Goal: Find specific page/section: Find specific page/section

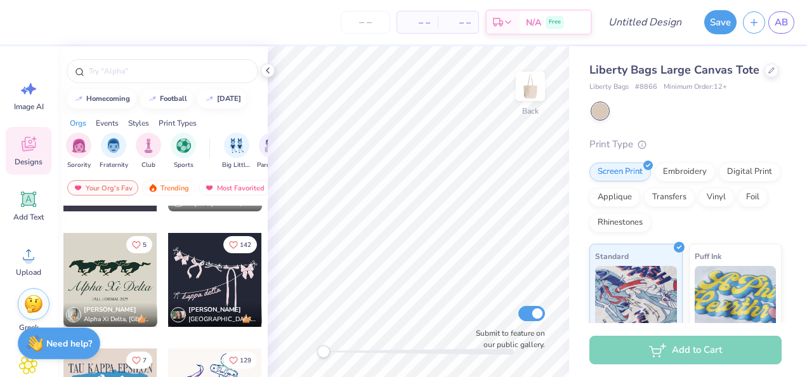
scroll to position [6898, 0]
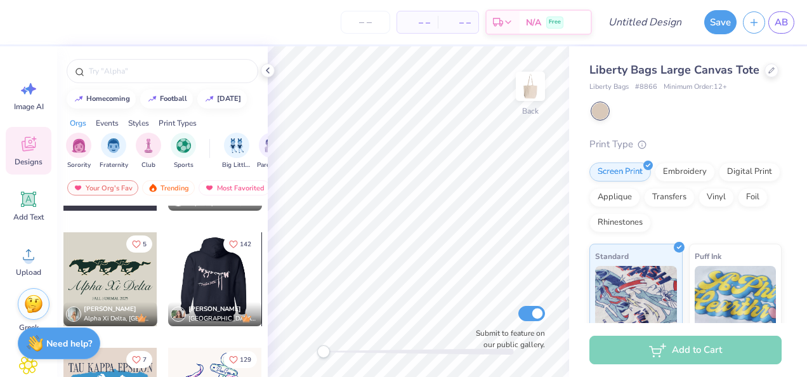
click at [216, 283] on div at bounding box center [215, 279] width 282 height 94
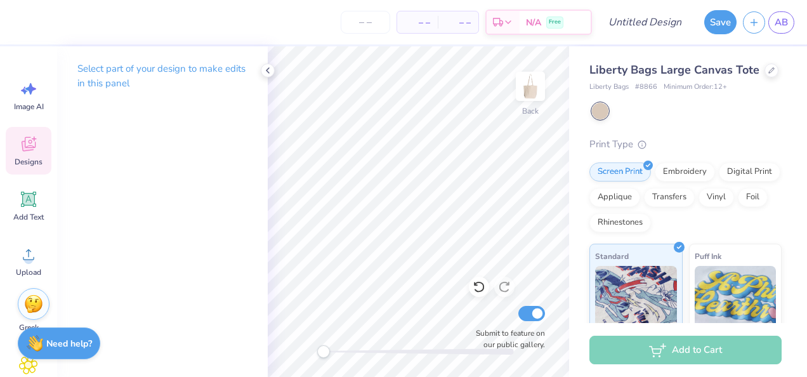
click at [46, 147] on div "Designs" at bounding box center [29, 151] width 46 height 48
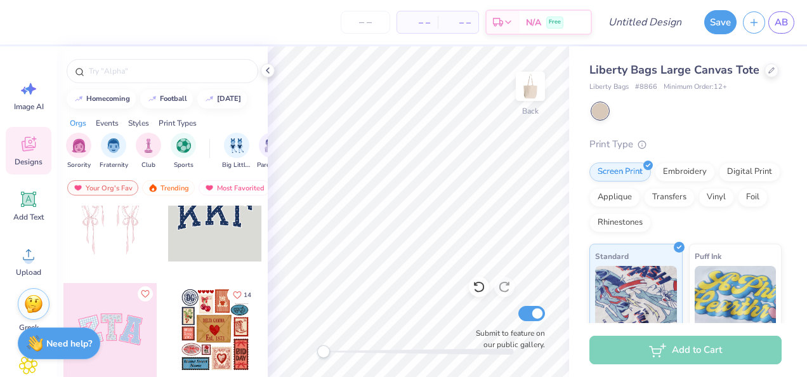
scroll to position [43, 0]
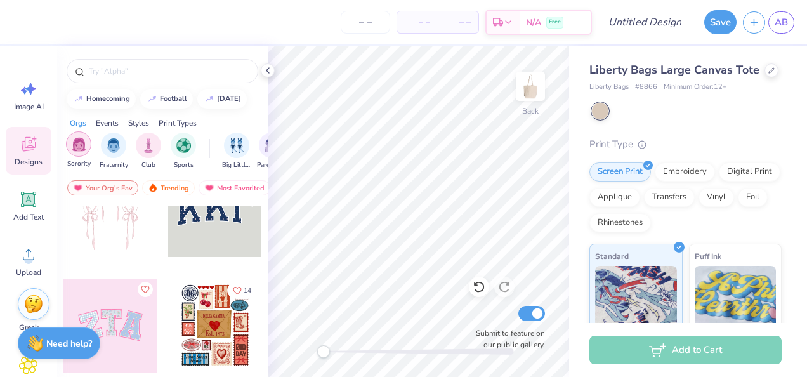
click at [77, 152] on div "filter for Sorority" at bounding box center [78, 143] width 25 height 25
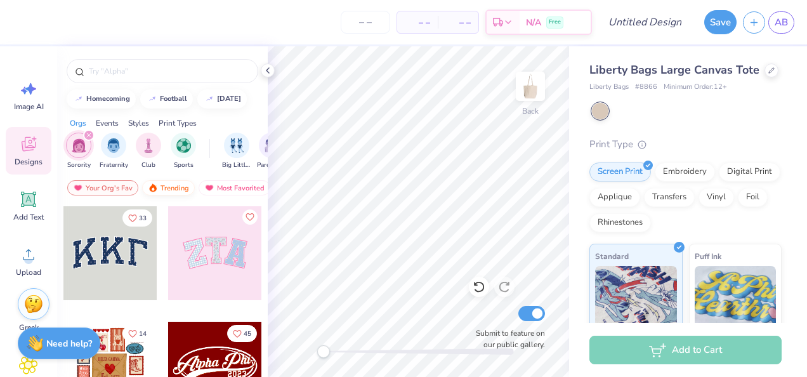
click at [162, 185] on div "Trending" at bounding box center [168, 187] width 53 height 15
click at [212, 183] on img at bounding box center [209, 187] width 10 height 9
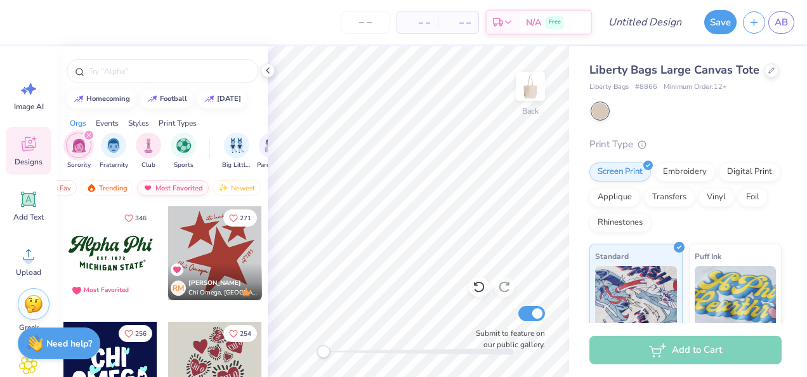
scroll to position [0, 72]
click at [212, 190] on img at bounding box center [212, 187] width 10 height 9
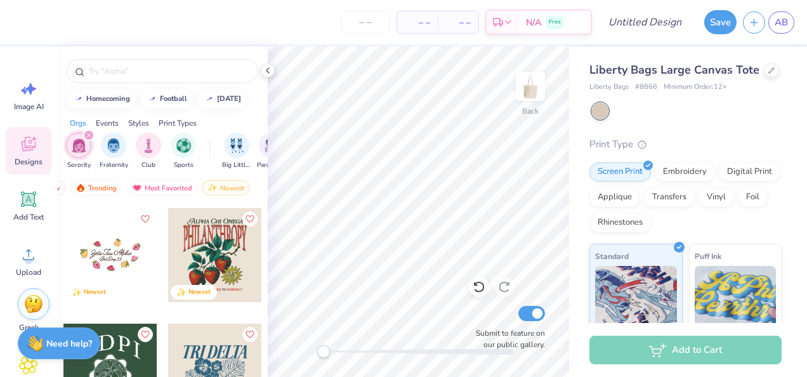
scroll to position [1416, 0]
